Goal: Task Accomplishment & Management: Use online tool/utility

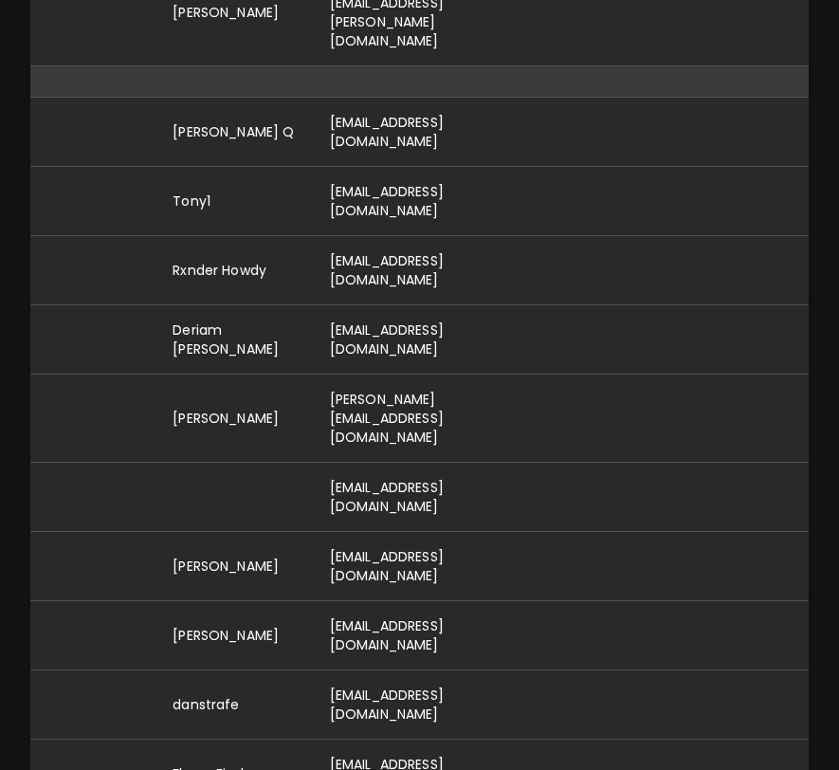
scroll to position [12758, 0]
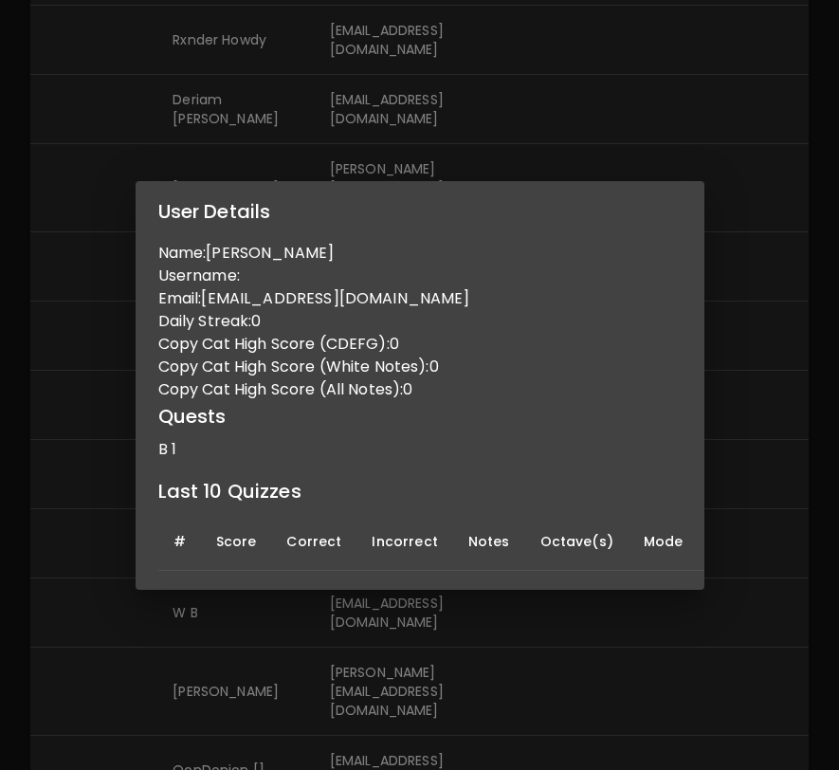
click at [543, 104] on div "User Details Name: [PERSON_NAME] Username: Email: [EMAIL_ADDRESS][DOMAIN_NAME] …" at bounding box center [419, 385] width 839 height 770
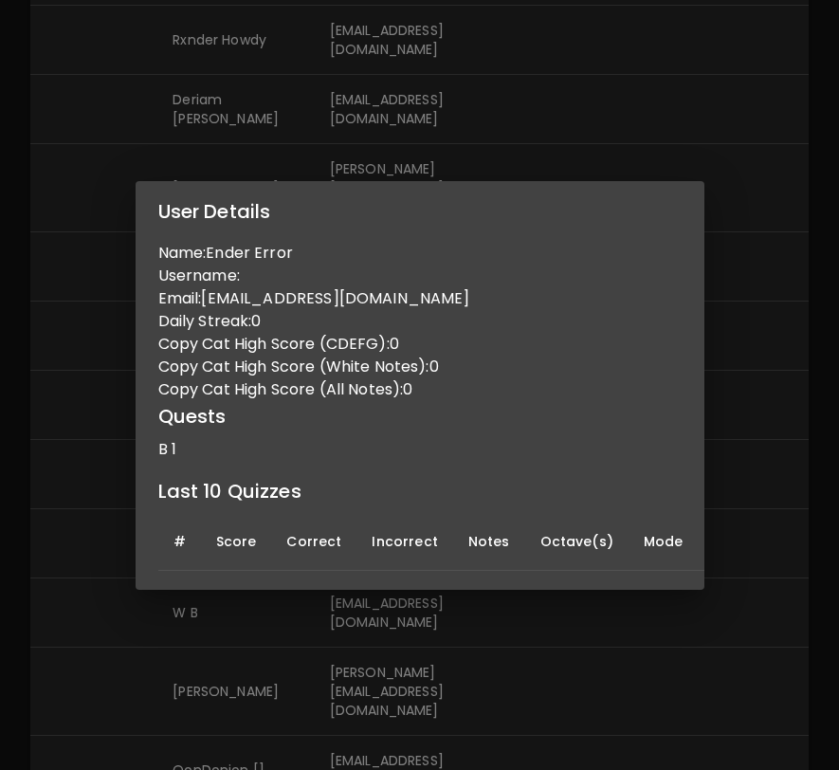
click at [612, 133] on div "User Details Name: Ender Error Username: Email: [EMAIL_ADDRESS][DOMAIN_NAME] Da…" at bounding box center [419, 385] width 839 height 770
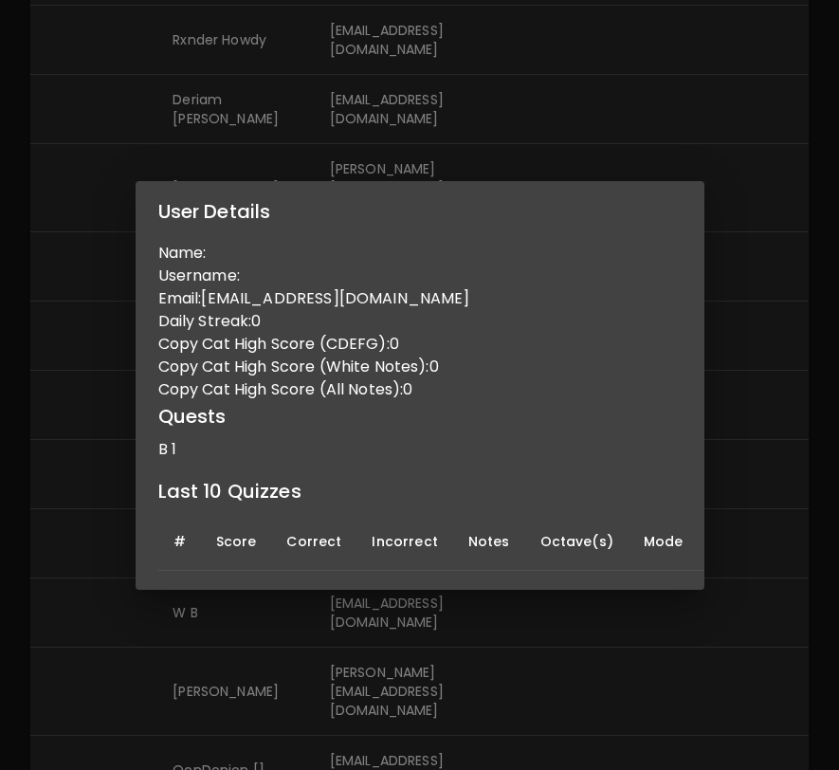
click at [577, 151] on div "User Details Name: Username: Email: [EMAIL_ADDRESS][DOMAIN_NAME] Daily Streak: …" at bounding box center [419, 385] width 839 height 770
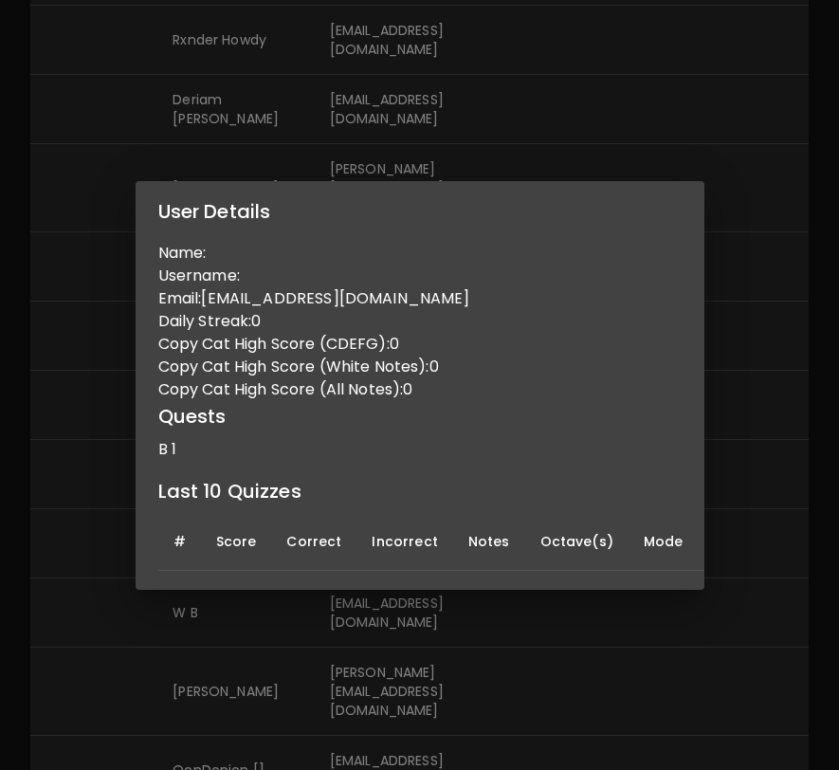
click at [598, 65] on div "User Details Name: Username: Email: [EMAIL_ADDRESS][DOMAIN_NAME] Daily Streak: …" at bounding box center [419, 385] width 839 height 770
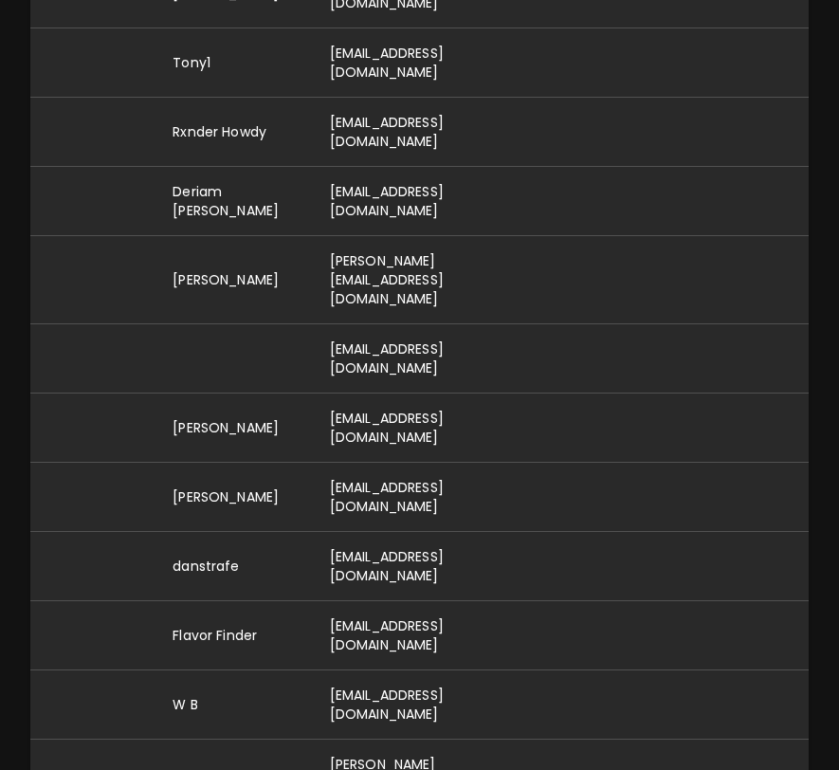
scroll to position [12661, 0]
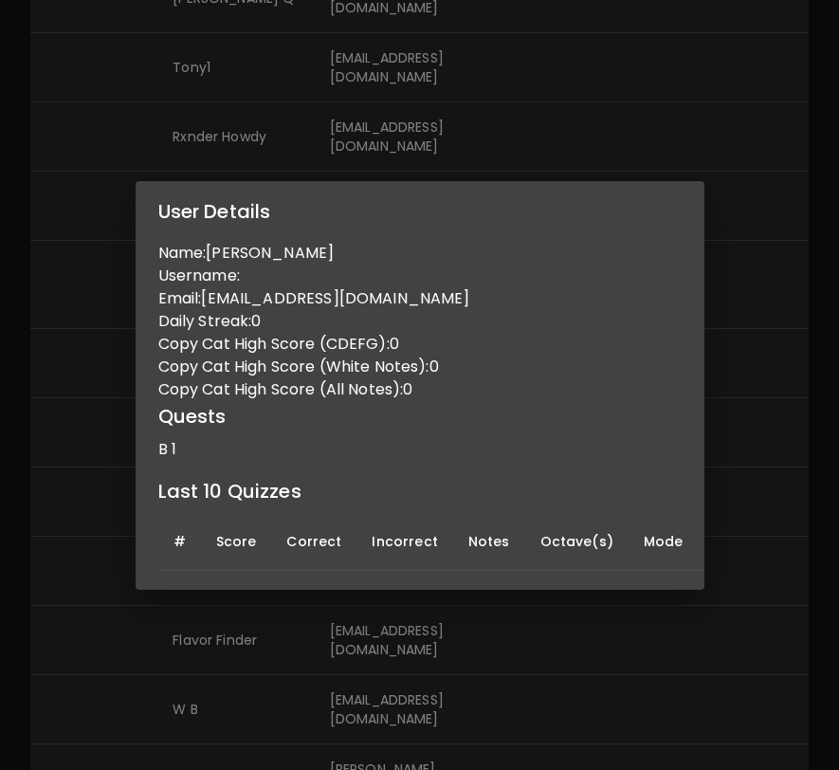
click at [528, 127] on div "User Details Name: [PERSON_NAME] Username: Email: [EMAIL_ADDRESS][DOMAIN_NAME] …" at bounding box center [419, 385] width 839 height 770
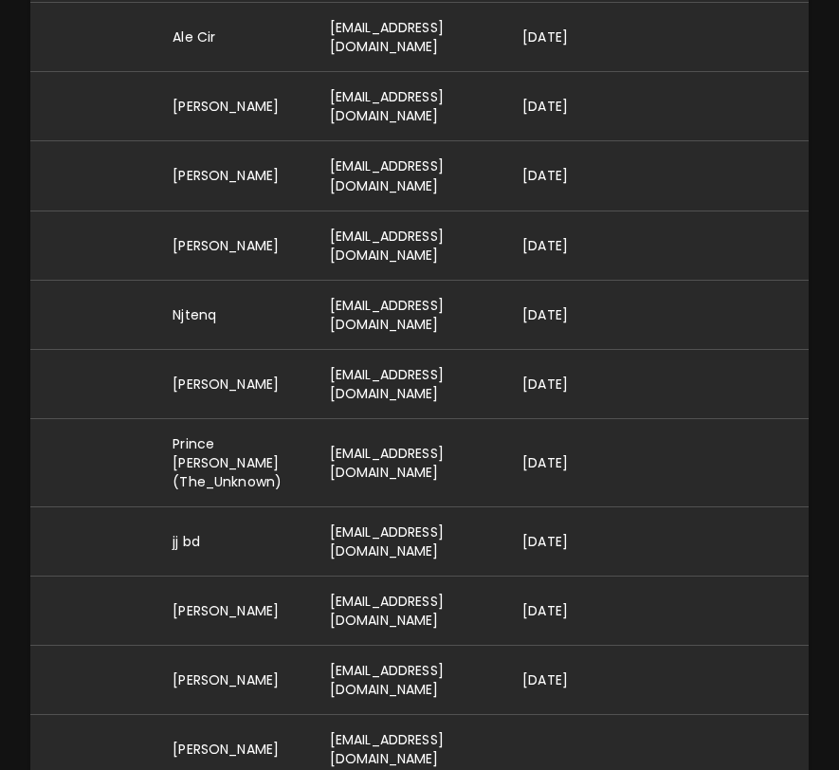
scroll to position [11674, 0]
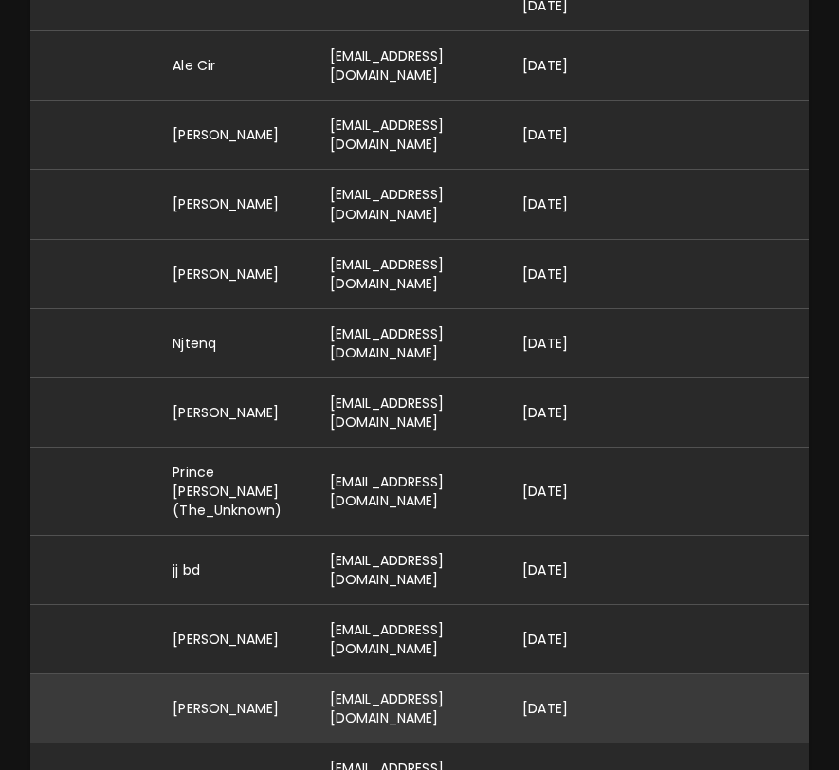
click at [420, 673] on td "[EMAIL_ADDRESS][DOMAIN_NAME]" at bounding box center [411, 707] width 192 height 69
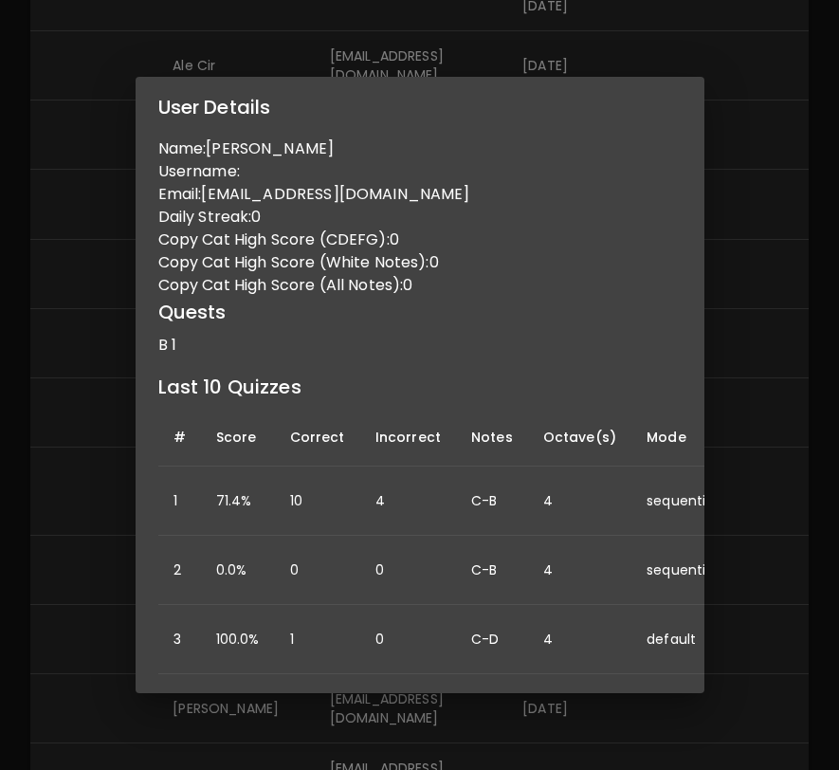
click at [496, 81] on div "User Details Name: [PERSON_NAME] Username: Email: [EMAIL_ADDRESS][DOMAIN_NAME] …" at bounding box center [419, 385] width 839 height 770
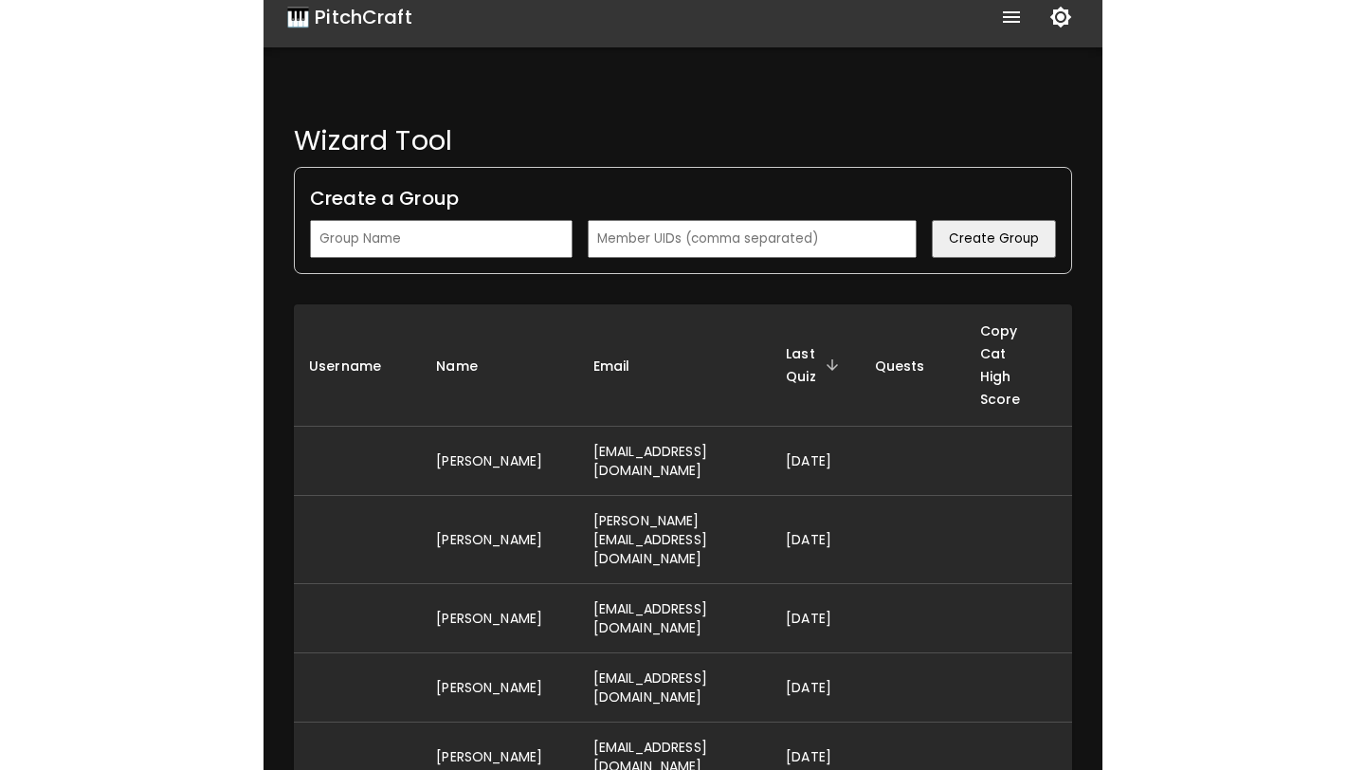
scroll to position [0, 0]
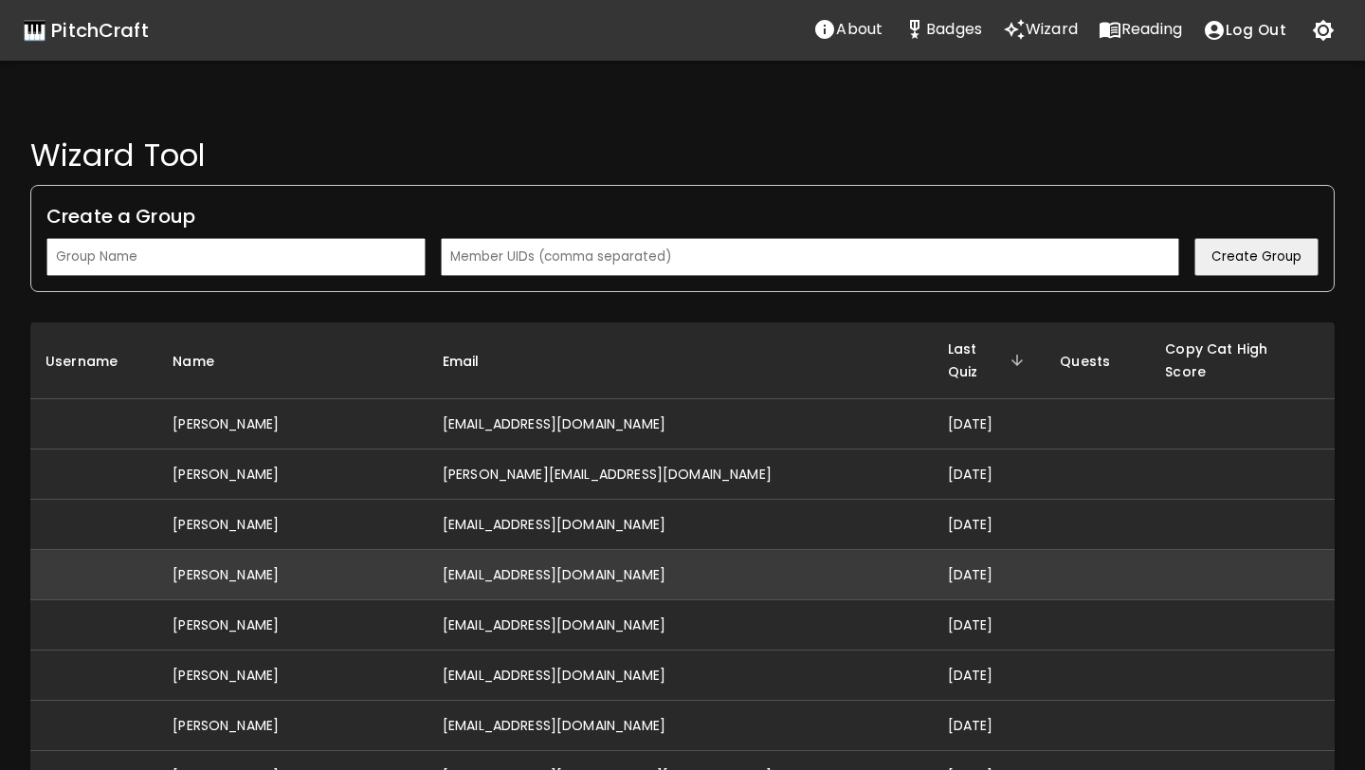
click at [609, 550] on td "[EMAIL_ADDRESS][DOMAIN_NAME]" at bounding box center [679, 575] width 505 height 50
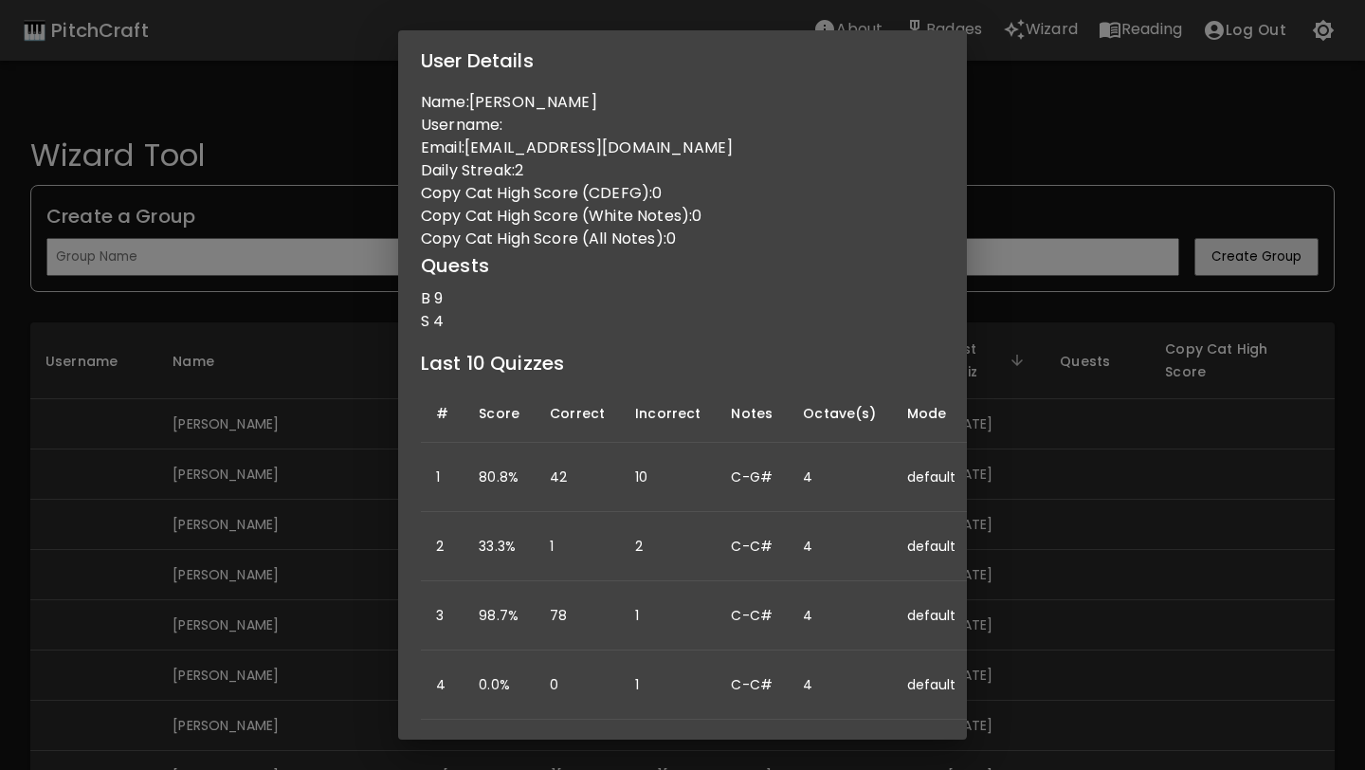
click at [838, 454] on div "User Details Name: [PERSON_NAME] Username: Email: [EMAIL_ADDRESS][DOMAIN_NAME] …" at bounding box center [682, 385] width 1365 height 770
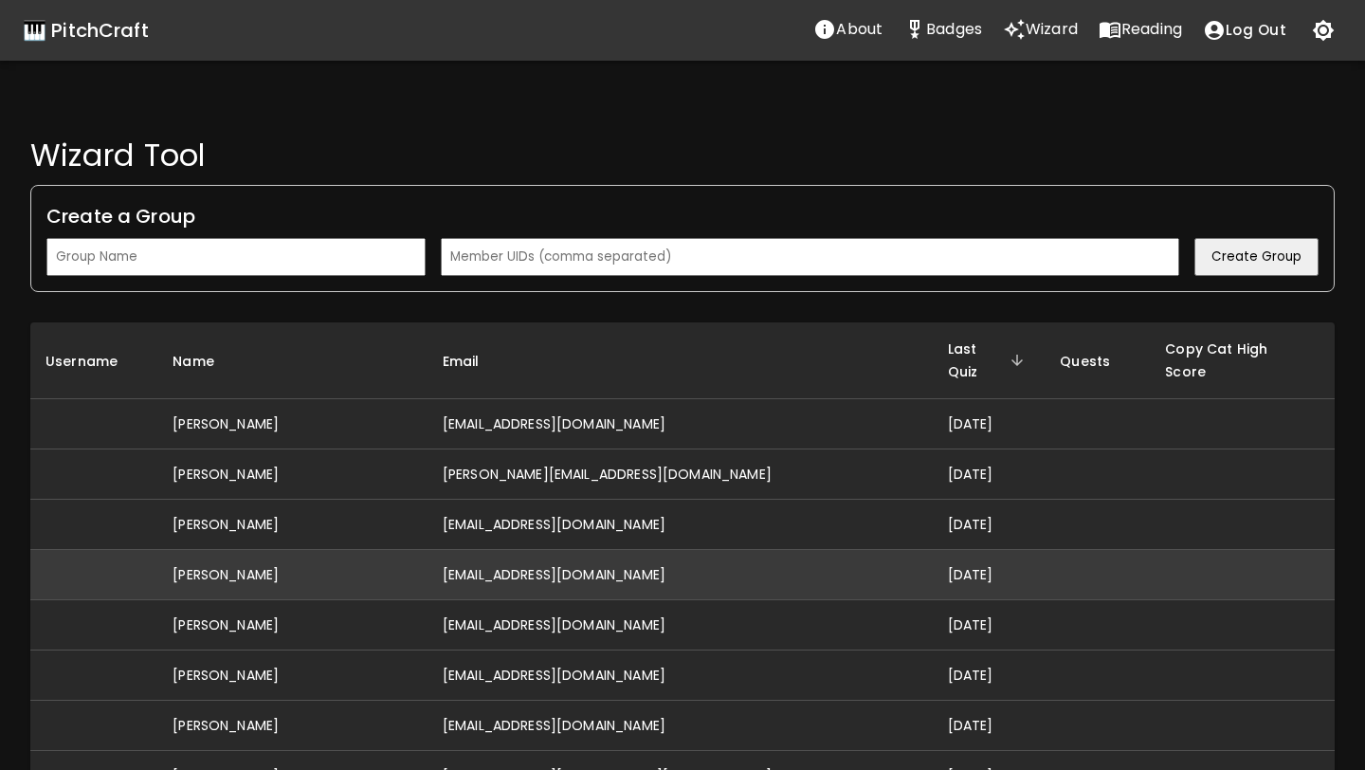
click at [538, 563] on td "[EMAIL_ADDRESS][DOMAIN_NAME]" at bounding box center [679, 575] width 505 height 50
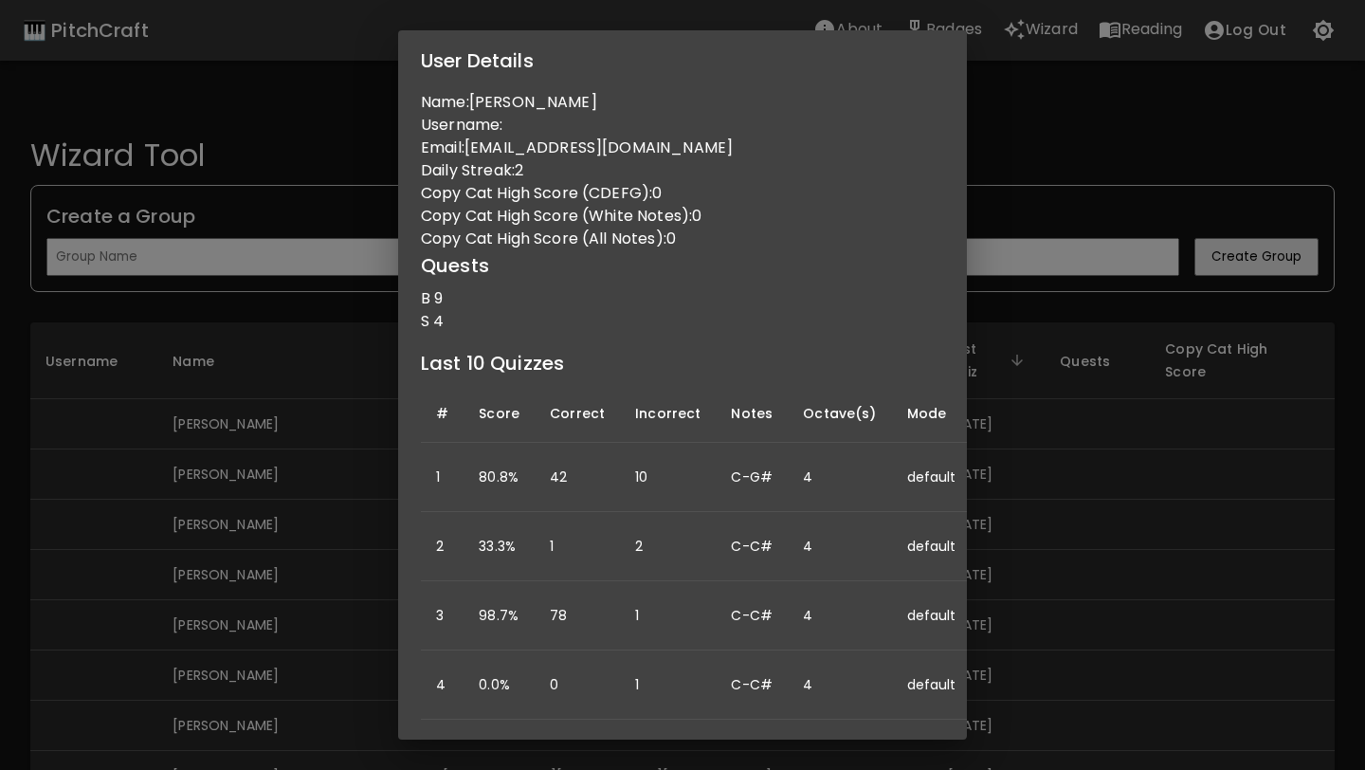
click at [838, 351] on div "User Details Name: [PERSON_NAME] Username: Email: [EMAIL_ADDRESS][DOMAIN_NAME] …" at bounding box center [682, 385] width 1365 height 770
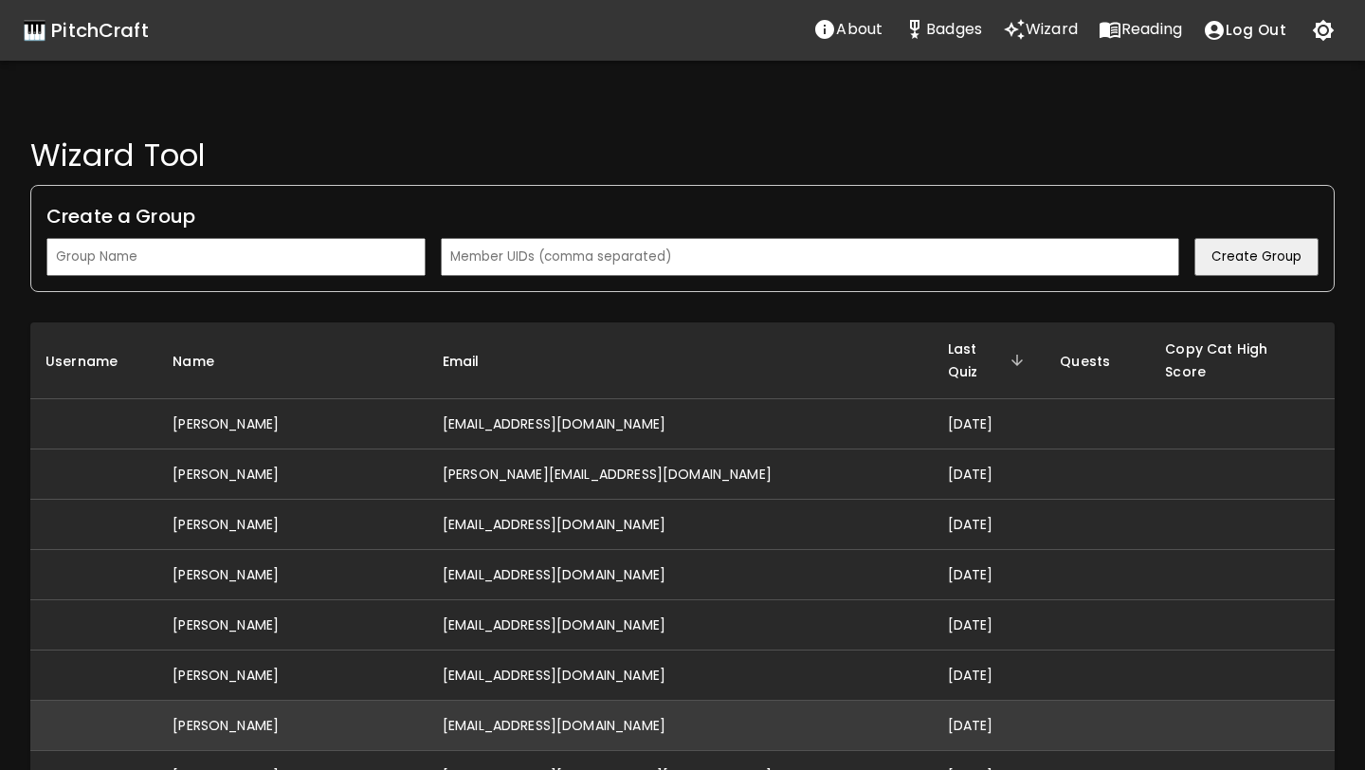
click at [800, 700] on td "[EMAIL_ADDRESS][DOMAIN_NAME]" at bounding box center [679, 725] width 505 height 50
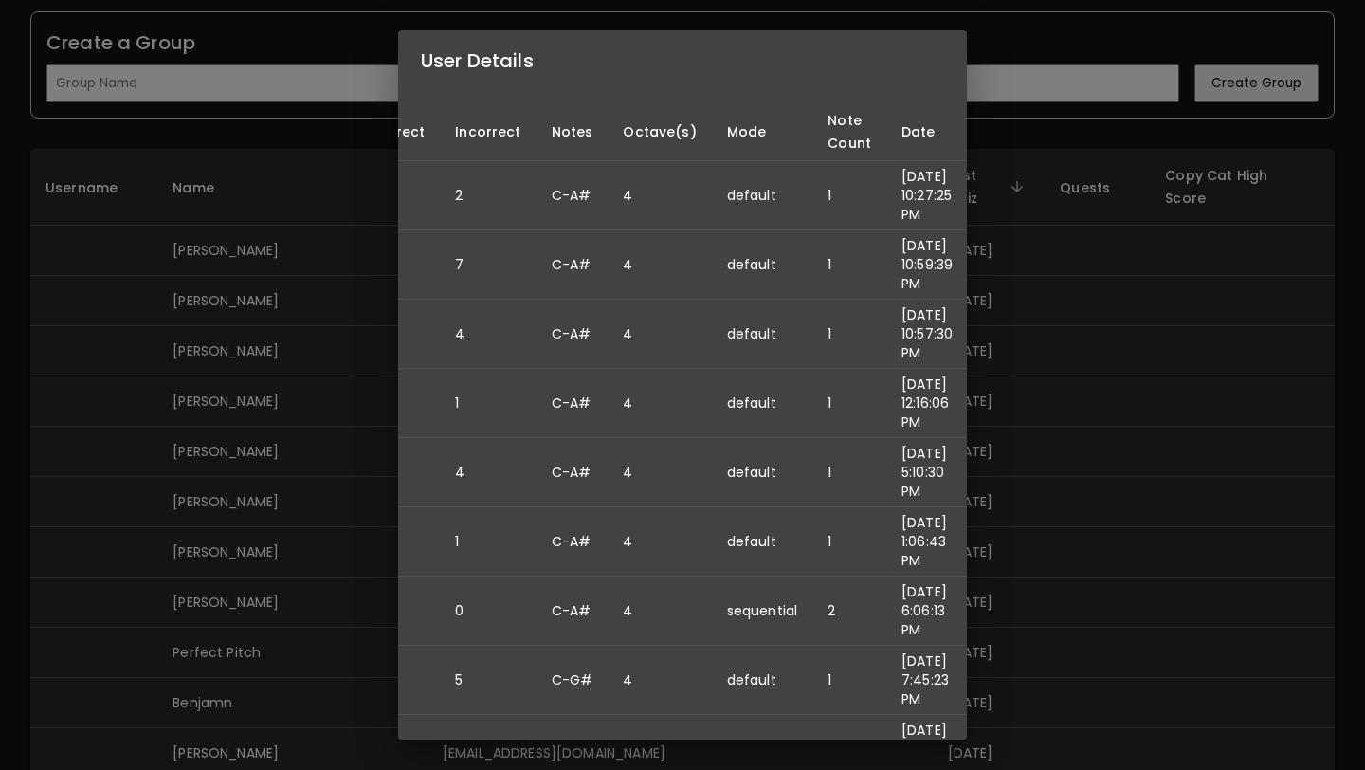
scroll to position [327, 0]
